Goal: Task Accomplishment & Management: Use online tool/utility

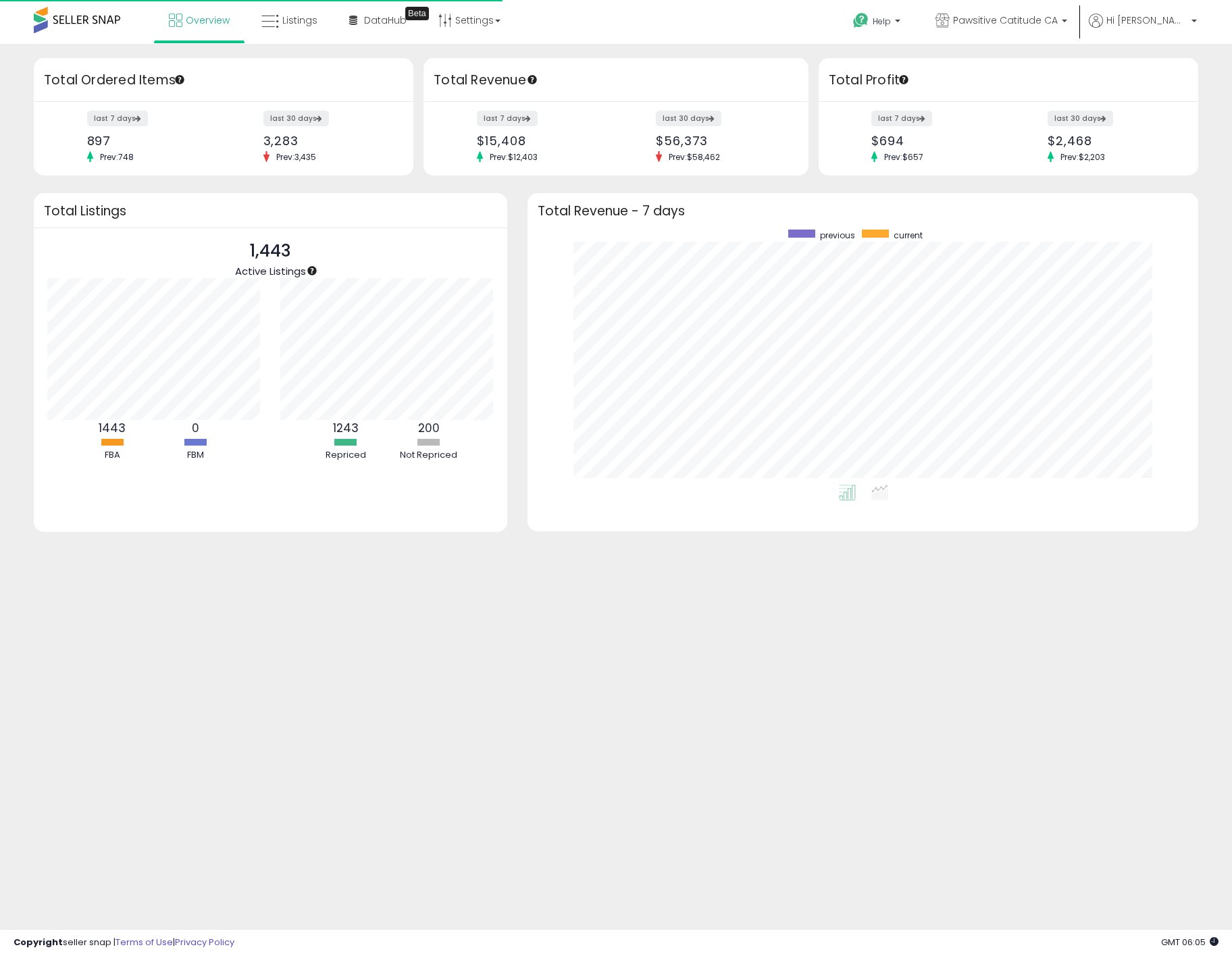
scroll to position [255, 644]
click at [282, 40] on ul "Overview Listings DataHub Beta" at bounding box center [335, 21] width 361 height 43
click at [290, 28] on link "Listings" at bounding box center [290, 20] width 76 height 40
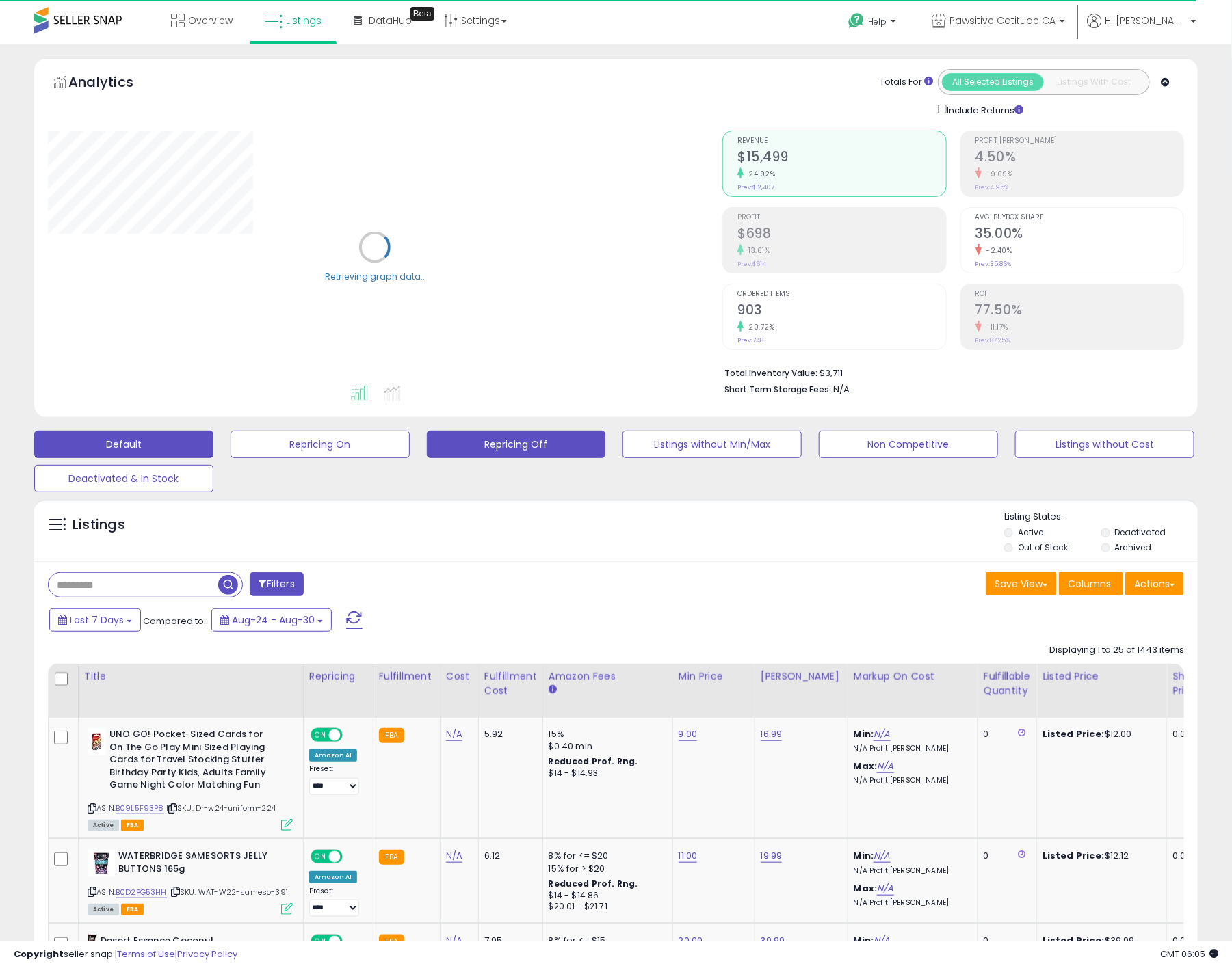
click at [482, 448] on button "Repricing Off" at bounding box center [516, 444] width 179 height 27
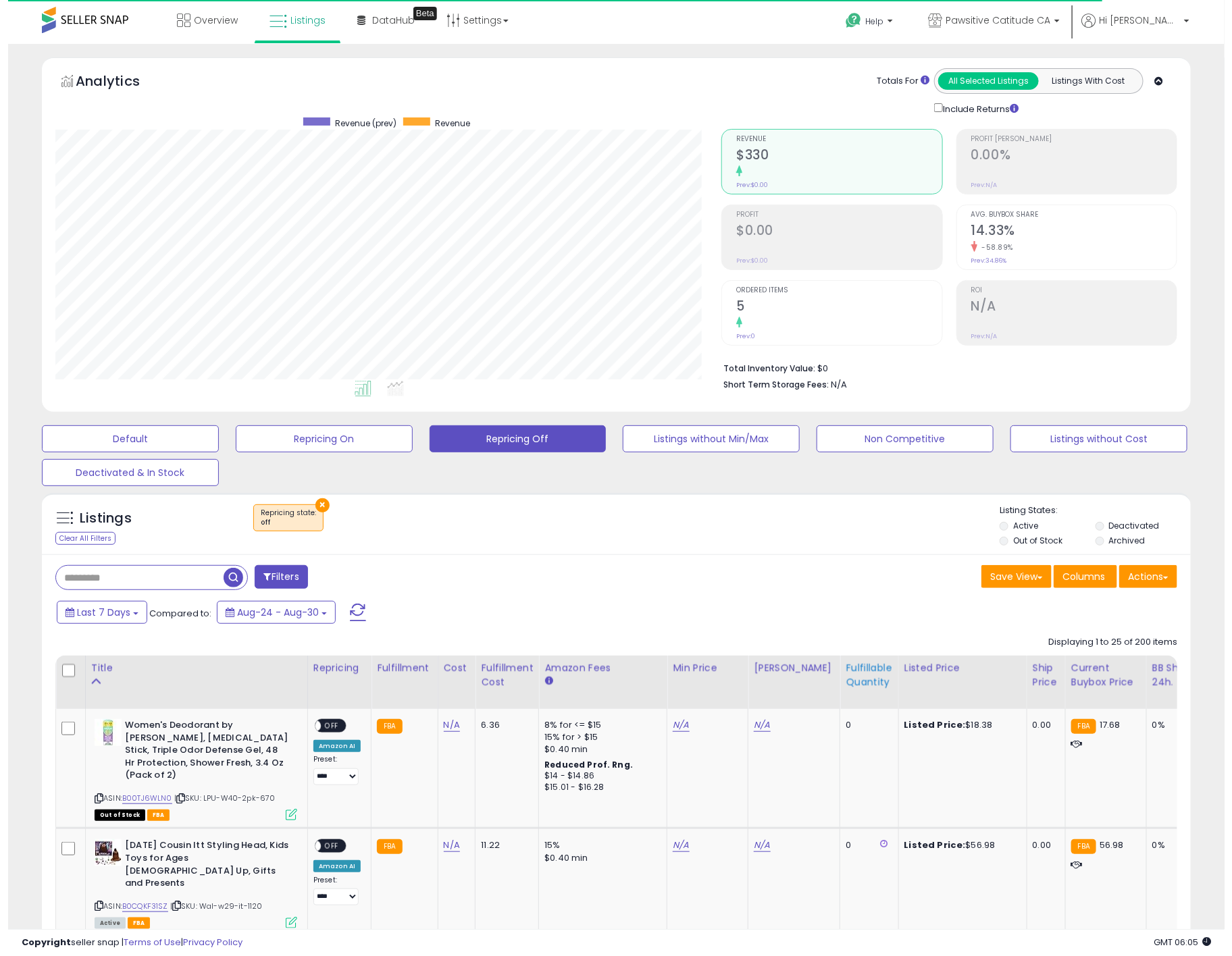
scroll to position [277, 666]
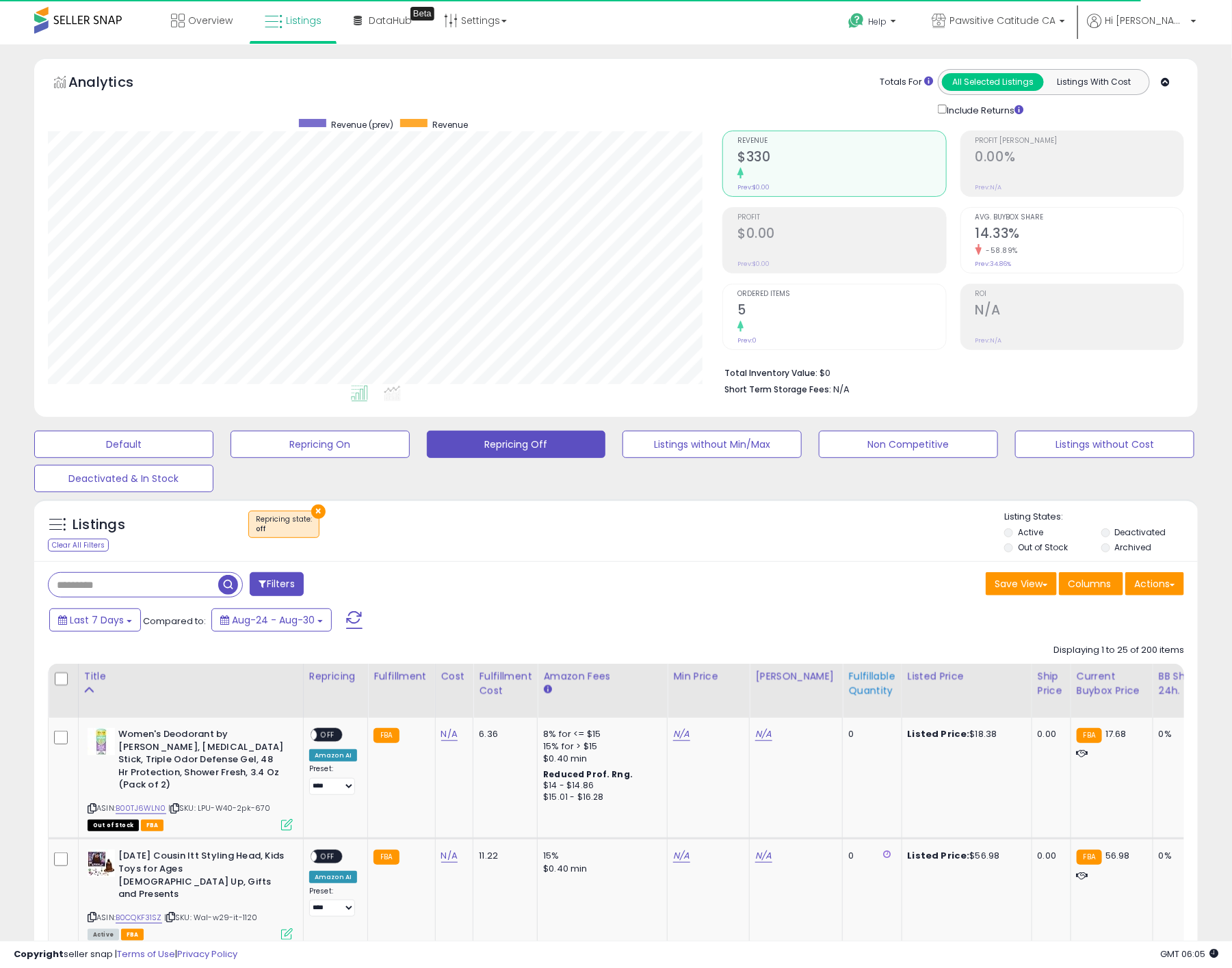
click at [860, 698] on div "Fulfillable Quantity" at bounding box center [872, 683] width 47 height 29
